Goal: Transaction & Acquisition: Purchase product/service

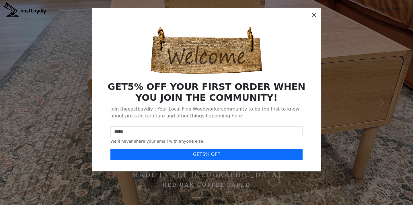
click at [316, 15] on button "Close" at bounding box center [314, 15] width 9 height 9
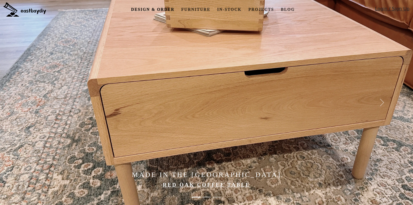
click at [141, 9] on link "Design & Order" at bounding box center [153, 9] width 48 height 11
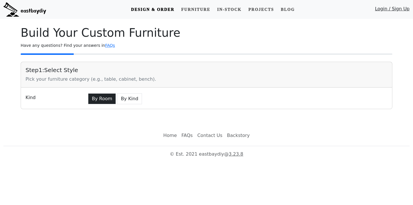
click at [97, 99] on button "By Room" at bounding box center [102, 98] width 28 height 11
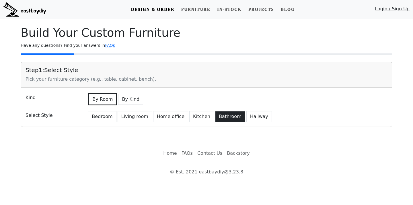
click at [226, 118] on button "Bathroom" at bounding box center [230, 116] width 30 height 11
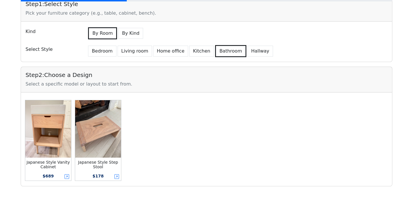
scroll to position [67, 0]
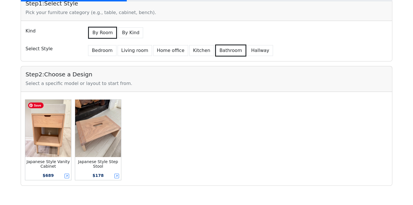
click at [42, 141] on img at bounding box center [48, 128] width 46 height 57
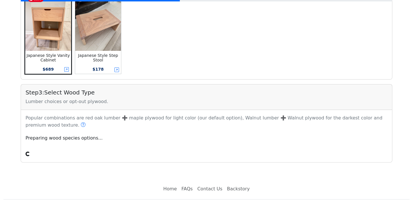
scroll to position [177, 0]
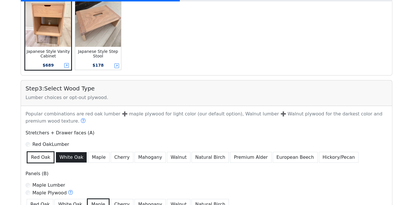
click at [68, 159] on button "White Oak" at bounding box center [71, 157] width 31 height 11
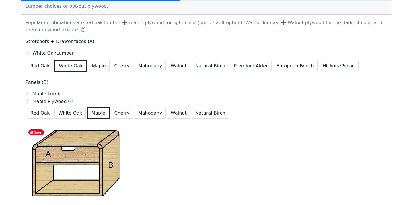
scroll to position [269, 0]
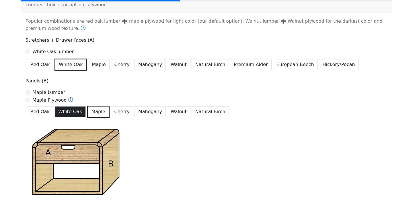
click at [73, 111] on button "White Oak" at bounding box center [70, 111] width 31 height 11
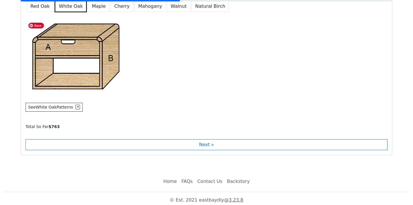
scroll to position [375, 0]
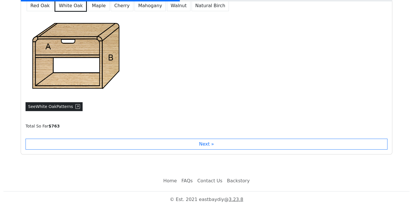
click at [62, 106] on button "See White Oak Patterns" at bounding box center [54, 106] width 57 height 9
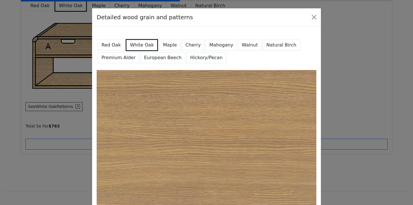
scroll to position [0, 0]
click at [273, 42] on button "Natural Birch" at bounding box center [282, 45] width 38 height 11
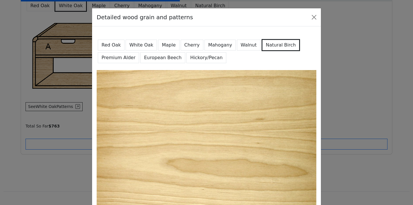
click at [242, 47] on button "Walnut" at bounding box center [249, 45] width 24 height 11
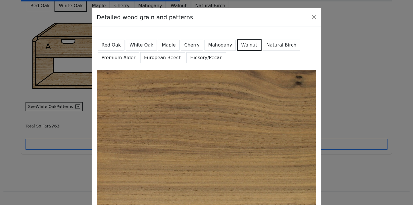
click at [215, 42] on button "Mahogany" at bounding box center [220, 45] width 31 height 11
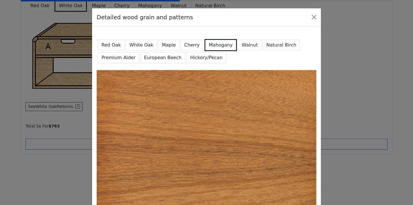
click at [166, 46] on button "Maple" at bounding box center [168, 45] width 21 height 11
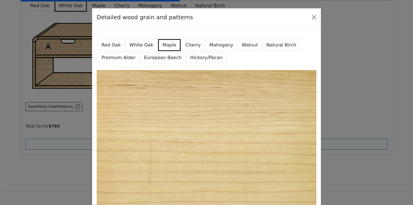
click at [119, 61] on button "Premium Alder" at bounding box center [118, 57] width 41 height 11
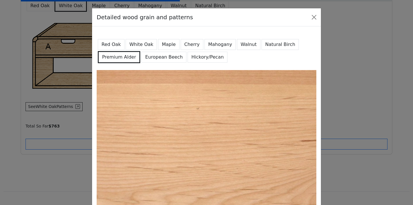
click at [157, 59] on button "European Beech" at bounding box center [163, 57] width 45 height 11
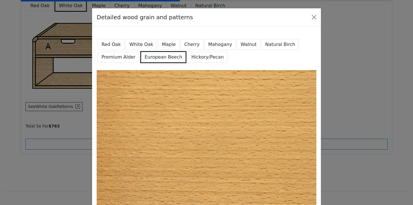
click at [138, 44] on button "White Oak" at bounding box center [141, 44] width 31 height 11
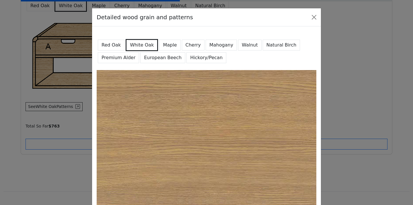
click at [110, 41] on button "Red Oak" at bounding box center [111, 45] width 27 height 11
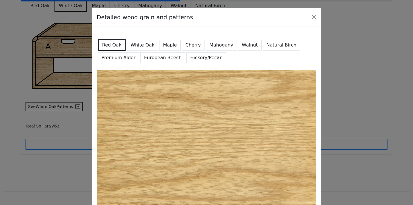
click at [143, 41] on button "White Oak" at bounding box center [142, 45] width 31 height 11
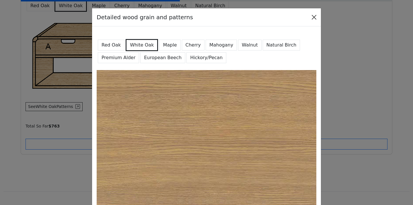
click at [315, 17] on button "Close" at bounding box center [314, 17] width 9 height 9
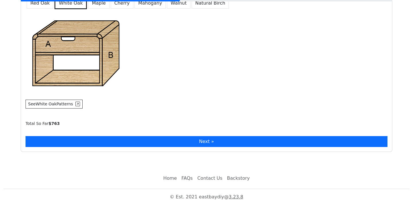
click at [206, 142] on button "Next »" at bounding box center [207, 141] width 362 height 11
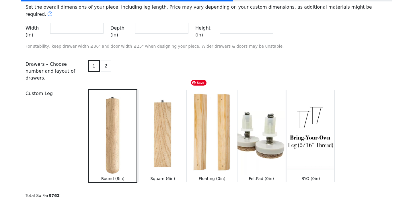
scroll to position [550, 0]
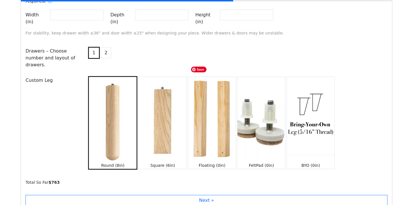
click at [207, 123] on img at bounding box center [212, 119] width 48 height 85
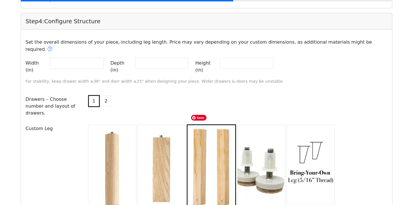
scroll to position [501, 0]
click at [108, 96] on button "2" at bounding box center [106, 101] width 10 height 11
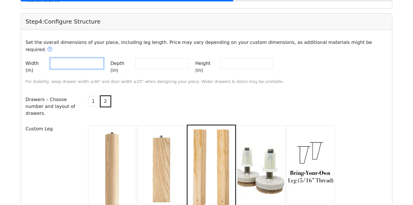
click at [104, 58] on input "**" at bounding box center [76, 63] width 53 height 11
type input "**"
click at [104, 58] on input "**" at bounding box center [76, 63] width 53 height 11
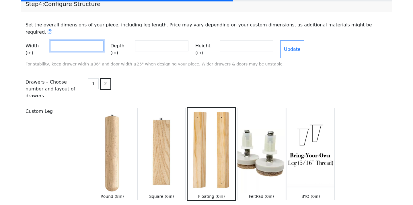
scroll to position [520, 0]
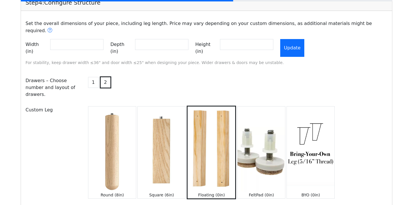
click at [304, 39] on button "Update" at bounding box center [292, 48] width 24 height 18
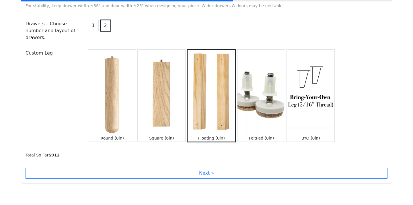
scroll to position [580, 0]
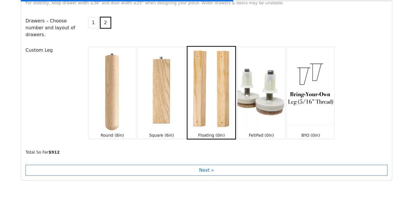
drag, startPoint x: 211, startPoint y: 158, endPoint x: 120, endPoint y: 115, distance: 100.8
click at [120, 115] on div "Step 4 : Configure Structure Set the overall dimensions of your piece, includin…" at bounding box center [207, 58] width 372 height 246
click at [152, 107] on img at bounding box center [162, 89] width 48 height 85
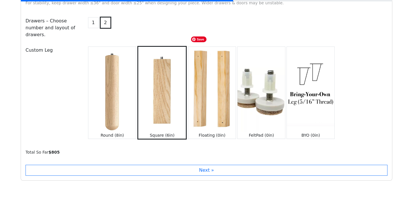
click at [201, 110] on img at bounding box center [212, 89] width 48 height 85
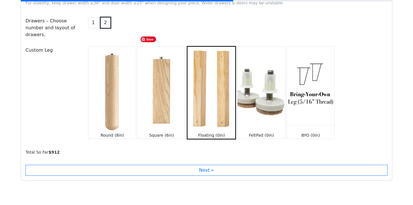
click at [167, 109] on img at bounding box center [162, 89] width 48 height 85
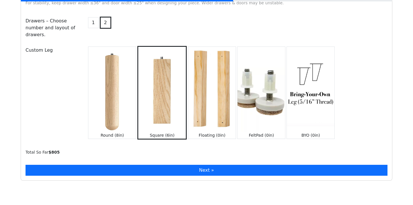
click at [202, 165] on button "Next »" at bounding box center [207, 170] width 362 height 11
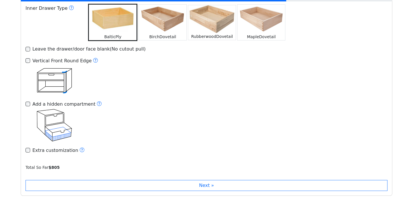
scroll to position [822, 0]
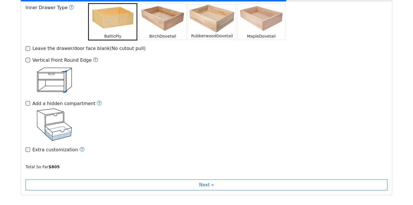
click at [95, 58] on icon at bounding box center [95, 59] width 1 height 3
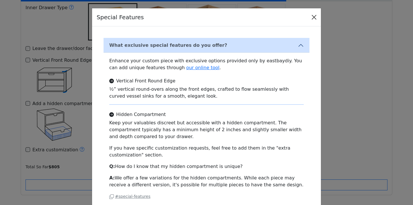
click at [314, 18] on button "Close" at bounding box center [314, 17] width 9 height 9
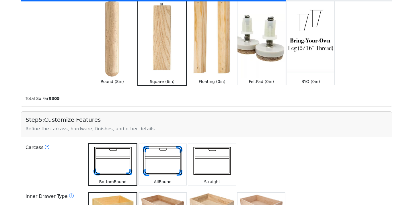
scroll to position [633, 0]
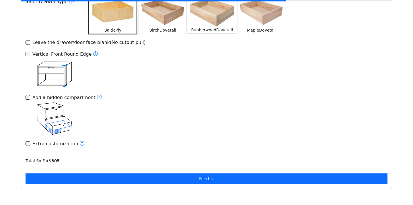
click at [201, 173] on button "Next »" at bounding box center [207, 178] width 362 height 11
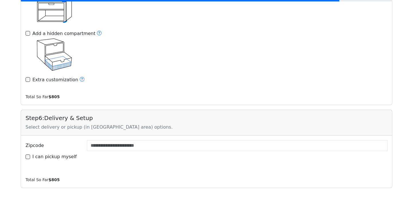
scroll to position [909, 0]
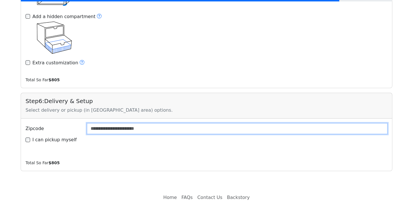
click at [158, 123] on input "Zipcode" at bounding box center [237, 128] width 301 height 11
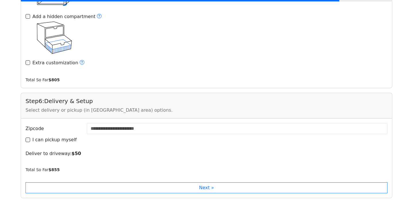
type input "*****"
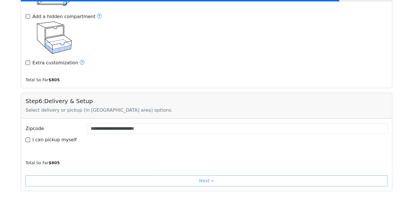
type input "*****"
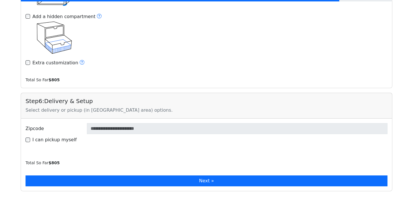
click at [220, 175] on button "Next »" at bounding box center [207, 180] width 362 height 11
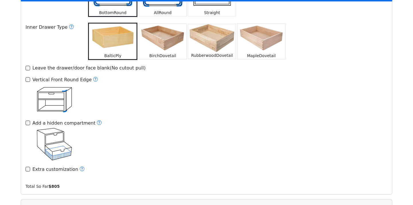
scroll to position [849, 0]
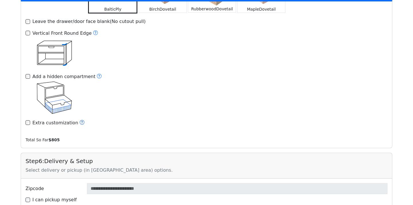
click at [80, 120] on icon at bounding box center [82, 122] width 5 height 5
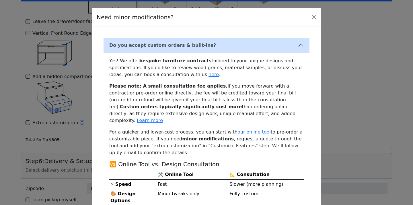
scroll to position [0, 0]
click at [313, 19] on button "Close" at bounding box center [314, 17] width 9 height 9
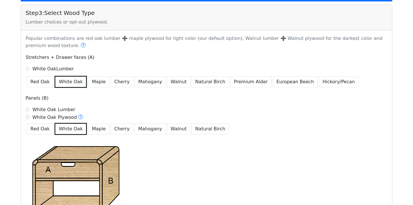
scroll to position [262, 0]
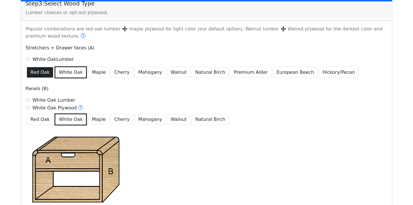
click at [34, 72] on button "Red Oak" at bounding box center [40, 72] width 27 height 11
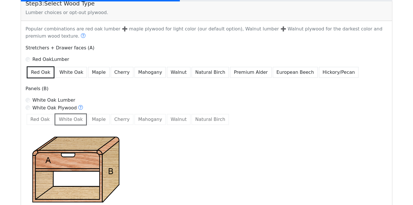
scroll to position [257, 0]
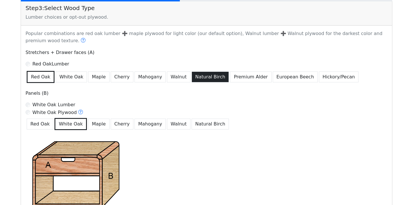
click at [197, 77] on button "Natural Birch" at bounding box center [211, 76] width 38 height 11
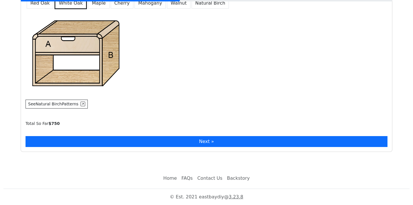
click at [197, 140] on button "Next »" at bounding box center [207, 141] width 362 height 11
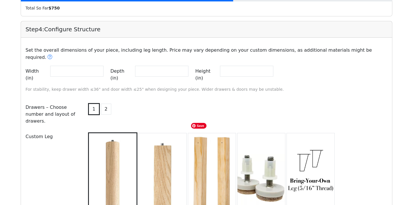
scroll to position [494, 0]
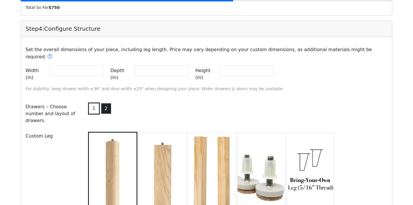
click at [108, 103] on button "2" at bounding box center [106, 108] width 10 height 11
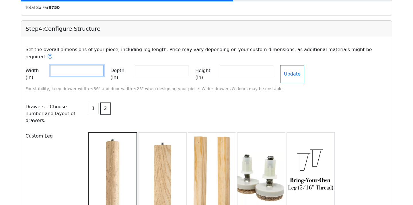
click at [104, 65] on input "**" at bounding box center [76, 70] width 53 height 11
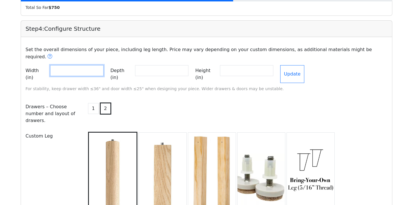
type input "**"
click at [104, 66] on input "**" at bounding box center [76, 70] width 53 height 11
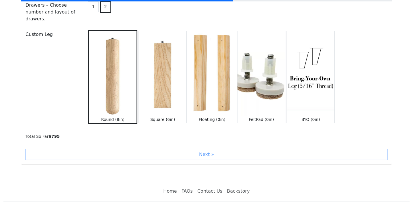
scroll to position [595, 0]
click at [187, 149] on div "Next »" at bounding box center [207, 154] width 362 height 11
click at [203, 149] on div "Next »" at bounding box center [207, 154] width 362 height 11
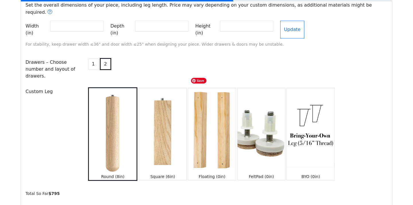
scroll to position [536, 0]
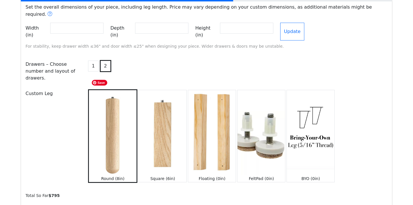
click at [111, 120] on img at bounding box center [113, 132] width 48 height 85
click at [304, 24] on button "Update" at bounding box center [292, 32] width 24 height 18
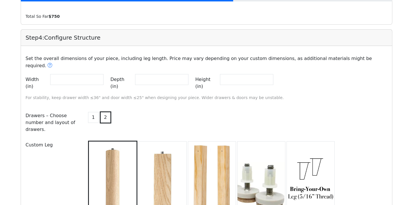
scroll to position [485, 0]
click at [273, 75] on input "**" at bounding box center [246, 79] width 53 height 11
drag, startPoint x: 283, startPoint y: 74, endPoint x: 234, endPoint y: 73, distance: 49.1
click at [234, 74] on div "Height (in) **" at bounding box center [234, 83] width 78 height 18
type input "**"
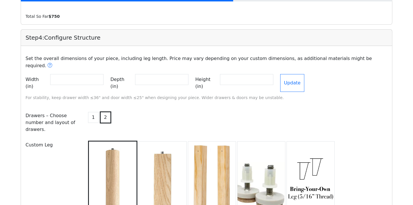
click at [298, 117] on div "1 2" at bounding box center [238, 122] width 308 height 25
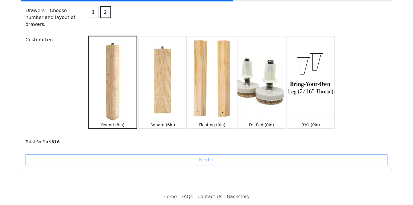
scroll to position [592, 0]
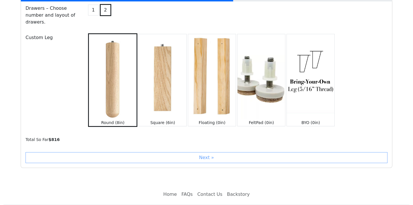
click at [208, 152] on div "Next »" at bounding box center [207, 157] width 362 height 11
click at [206, 137] on div "Step 4 : Configure Structure Set the overall dimensions of your piece, includin…" at bounding box center [207, 45] width 372 height 246
click at [205, 152] on div "Next »" at bounding box center [207, 157] width 362 height 11
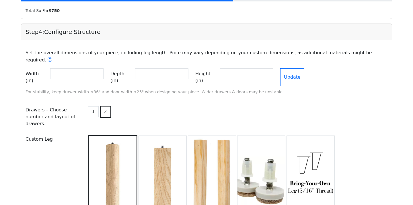
scroll to position [487, 0]
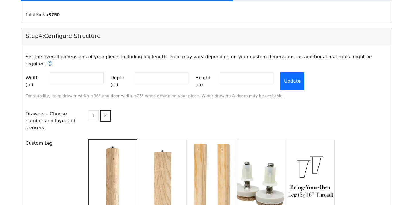
click at [304, 72] on button "Update" at bounding box center [292, 81] width 24 height 18
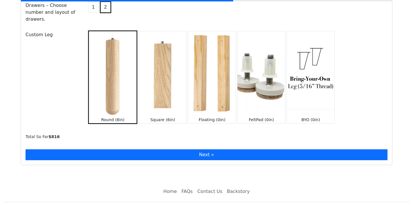
click at [205, 149] on button "Next »" at bounding box center [207, 154] width 362 height 11
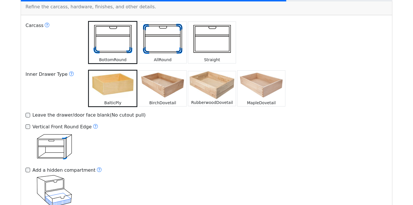
scroll to position [694, 0]
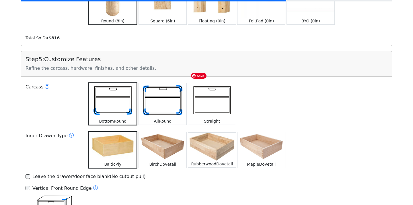
click at [212, 96] on img at bounding box center [212, 100] width 48 height 35
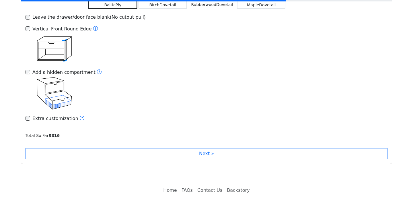
scroll to position [853, 0]
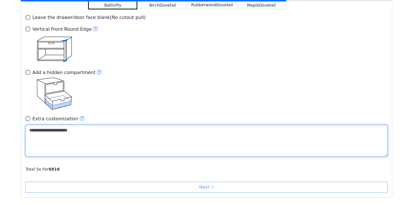
click at [34, 125] on textarea at bounding box center [207, 141] width 362 height 32
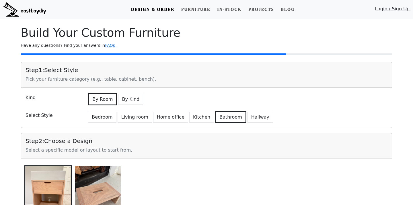
scroll to position [0, 0]
click at [158, 11] on link "Design & Order" at bounding box center [153, 9] width 48 height 11
click at [261, 9] on link "Projects" at bounding box center [261, 9] width 30 height 11
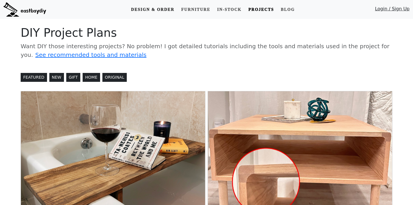
click at [156, 10] on link "Design & Order" at bounding box center [153, 9] width 48 height 11
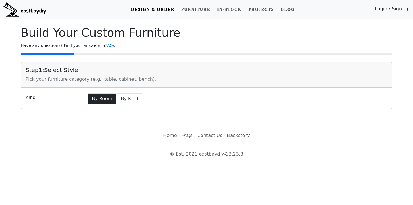
click at [103, 100] on button "By Room" at bounding box center [102, 98] width 28 height 11
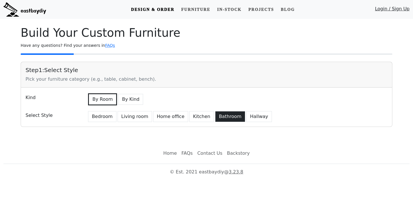
click at [224, 116] on button "Bathroom" at bounding box center [230, 116] width 30 height 11
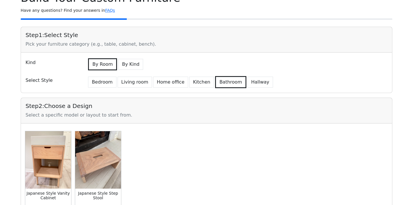
scroll to position [33, 0]
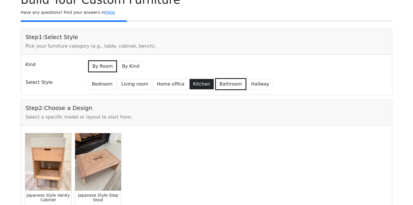
click at [194, 87] on button "Kitchen" at bounding box center [201, 84] width 25 height 11
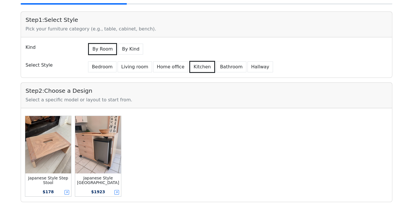
scroll to position [50, 0]
click at [163, 67] on button "Home office" at bounding box center [170, 67] width 35 height 11
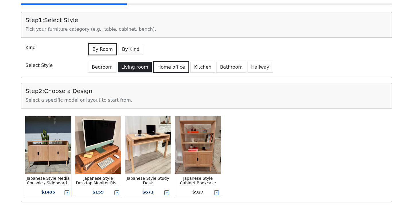
click at [135, 68] on button "Living room" at bounding box center [135, 67] width 34 height 11
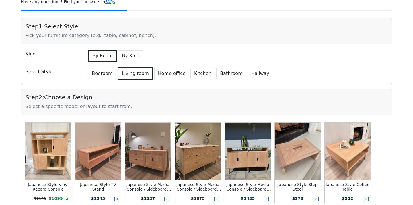
scroll to position [19, 0]
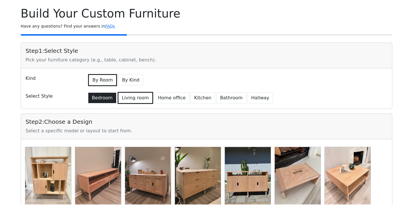
click at [99, 100] on button "Bedroom" at bounding box center [102, 97] width 28 height 11
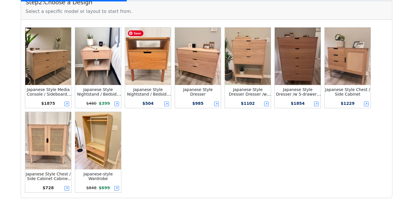
scroll to position [139, 0]
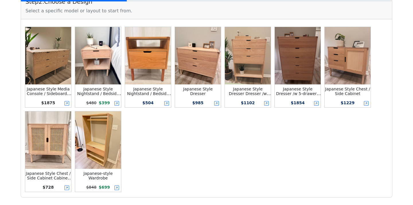
click at [98, 174] on small "Japanese-style Wardrobe" at bounding box center [98, 175] width 29 height 9
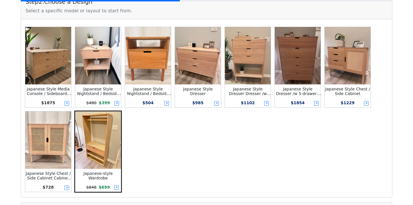
scroll to position [261, 0]
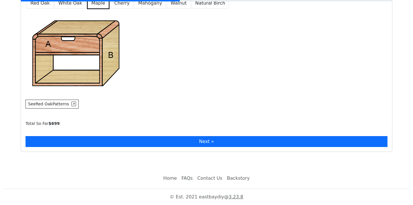
click at [202, 142] on button "Next »" at bounding box center [207, 141] width 362 height 11
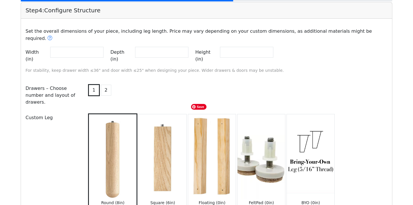
scroll to position [597, 0]
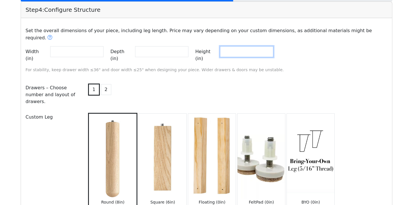
drag, startPoint x: 273, startPoint y: 46, endPoint x: 237, endPoint y: 46, distance: 35.9
click at [237, 46] on div "Height (in) **" at bounding box center [234, 55] width 78 height 18
type input "*"
type input "**"
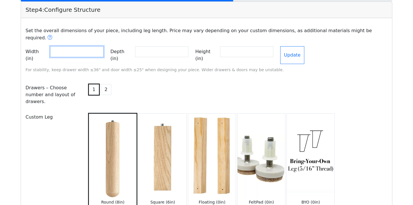
drag, startPoint x: 66, startPoint y: 46, endPoint x: 57, endPoint y: 46, distance: 9.2
click at [57, 46] on input "**" at bounding box center [76, 51] width 53 height 11
type input "**"
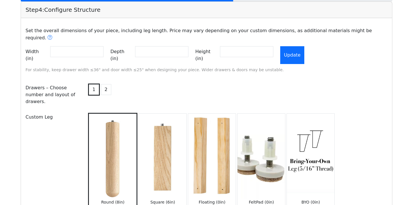
click at [304, 47] on button "Update" at bounding box center [292, 55] width 24 height 18
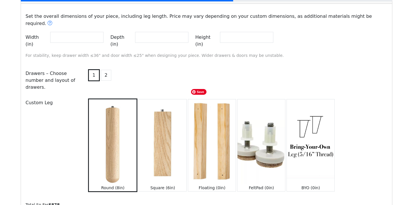
scroll to position [612, 0]
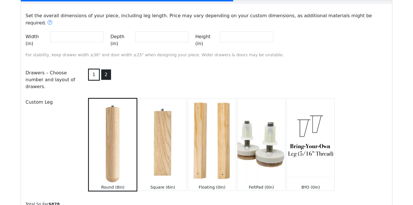
click at [106, 69] on button "2" at bounding box center [106, 74] width 10 height 11
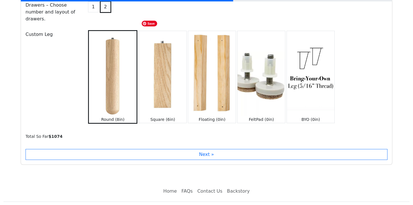
scroll to position [680, 0]
click at [203, 96] on img at bounding box center [212, 73] width 48 height 85
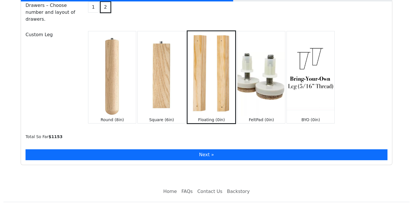
click at [205, 149] on button "Next »" at bounding box center [207, 154] width 362 height 11
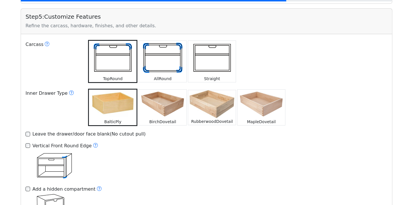
scroll to position [822, 0]
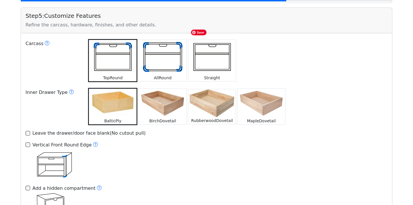
click at [213, 54] on img at bounding box center [212, 57] width 48 height 35
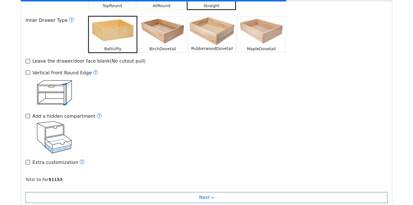
scroll to position [896, 0]
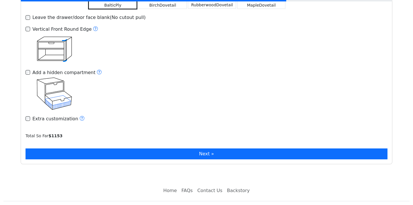
click at [206, 148] on button "Next »" at bounding box center [207, 153] width 362 height 11
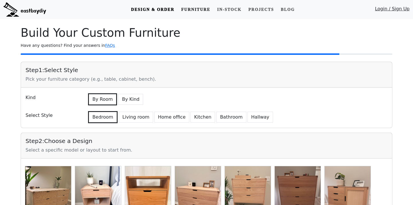
scroll to position [0, 0]
click at [189, 7] on link "Furniture" at bounding box center [196, 9] width 34 height 11
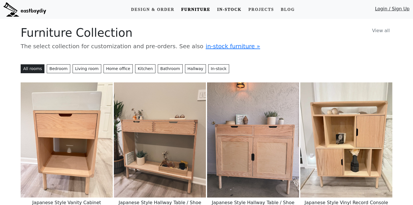
click at [225, 9] on link "In-stock" at bounding box center [229, 9] width 29 height 11
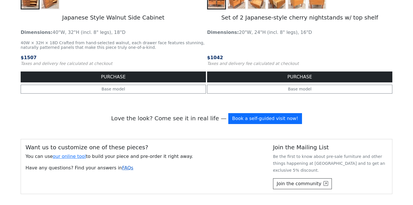
scroll to position [1013, 0]
click at [122, 169] on link "FAQs" at bounding box center [127, 167] width 11 height 5
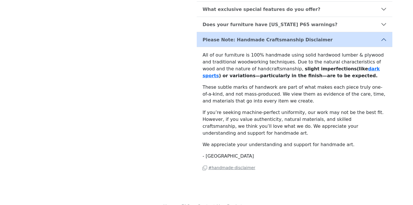
scroll to position [529, 0]
